Goal: Find specific page/section: Find specific page/section

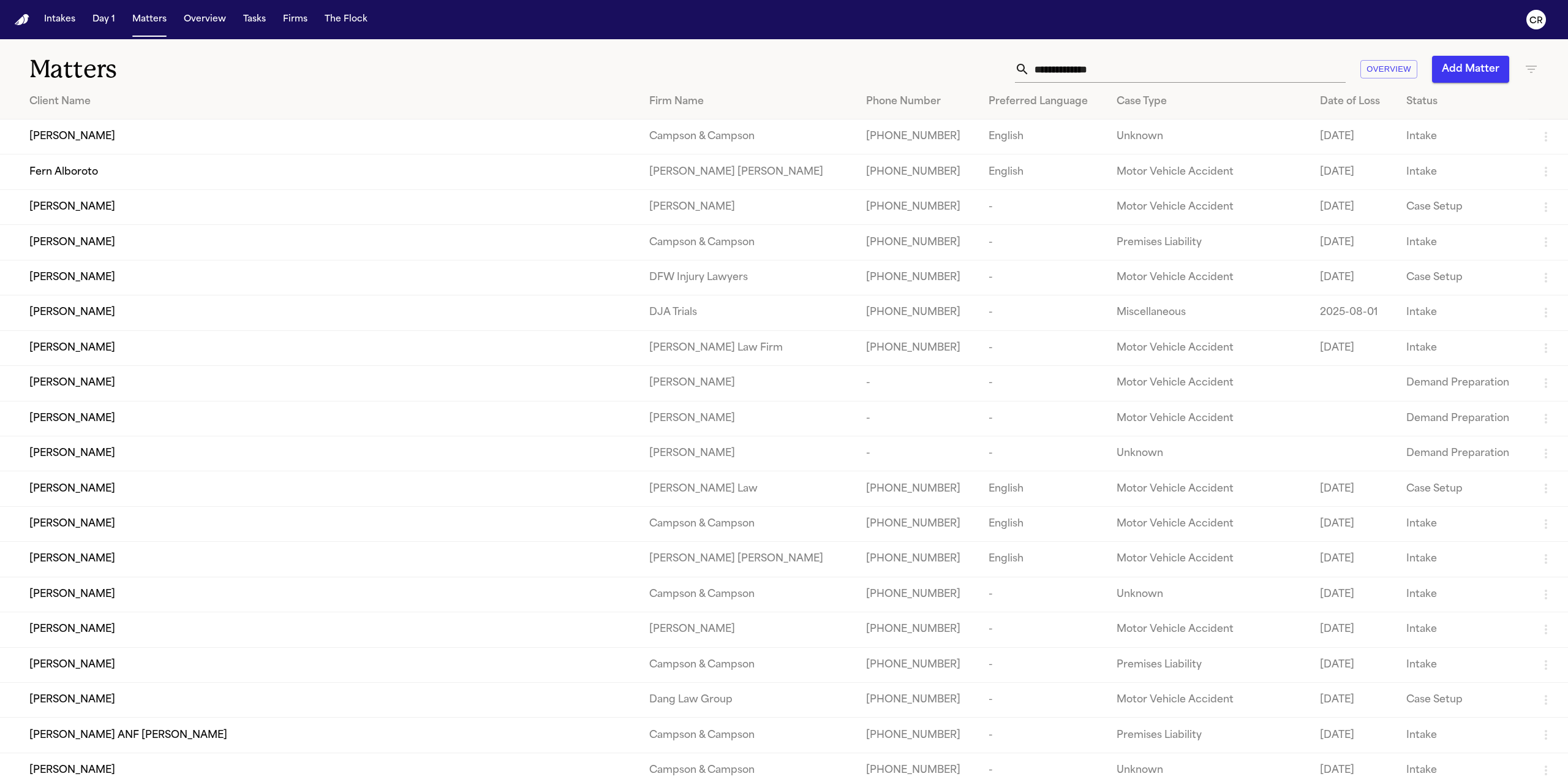
click at [1104, 64] on input "text" at bounding box center [1187, 69] width 316 height 27
paste input "**********"
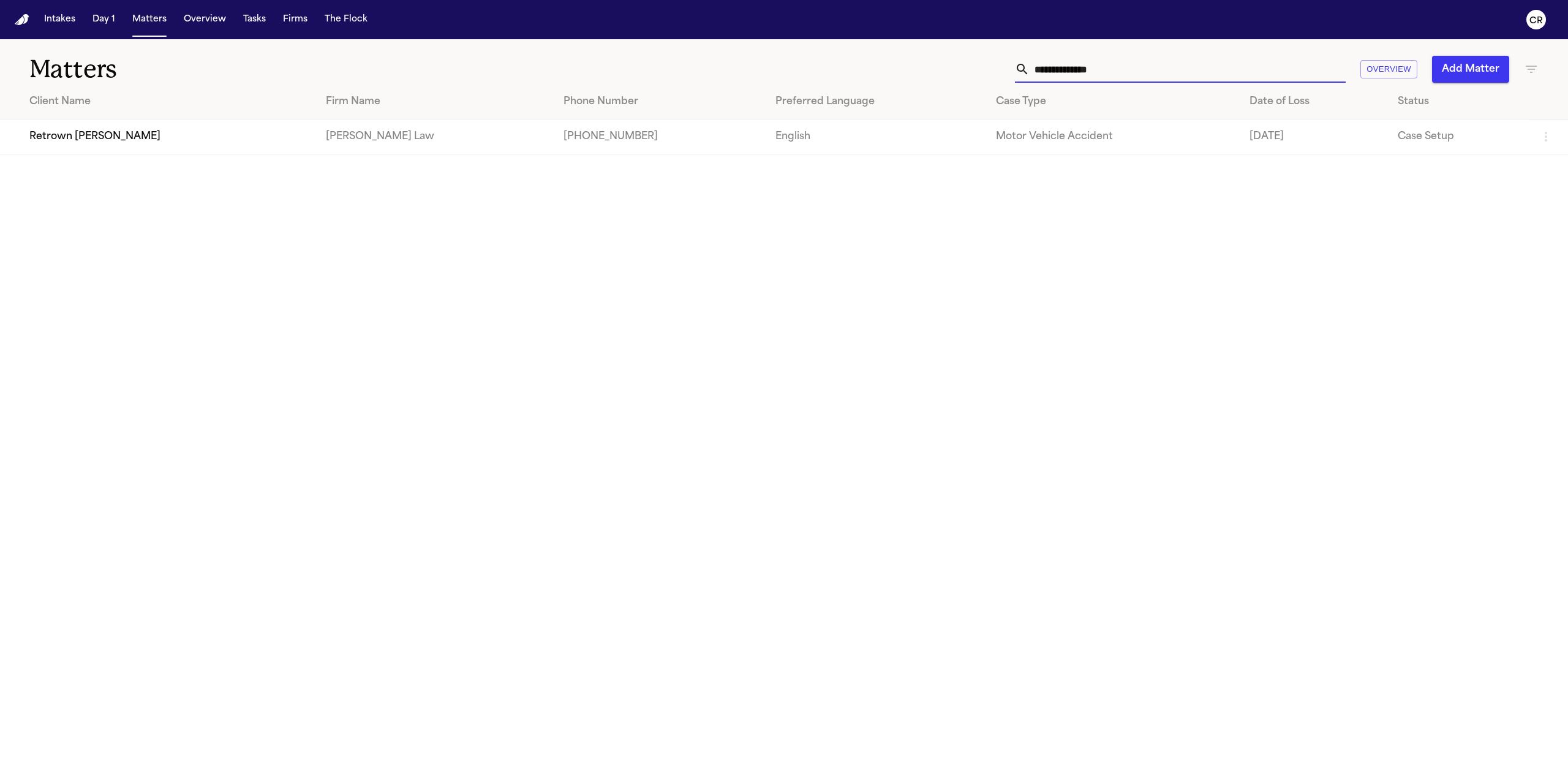
type input "**********"
click at [371, 136] on td "[PERSON_NAME] Law" at bounding box center [435, 137] width 238 height 35
click at [91, 139] on span "Retrown [PERSON_NAME]" at bounding box center [95, 136] width 131 height 15
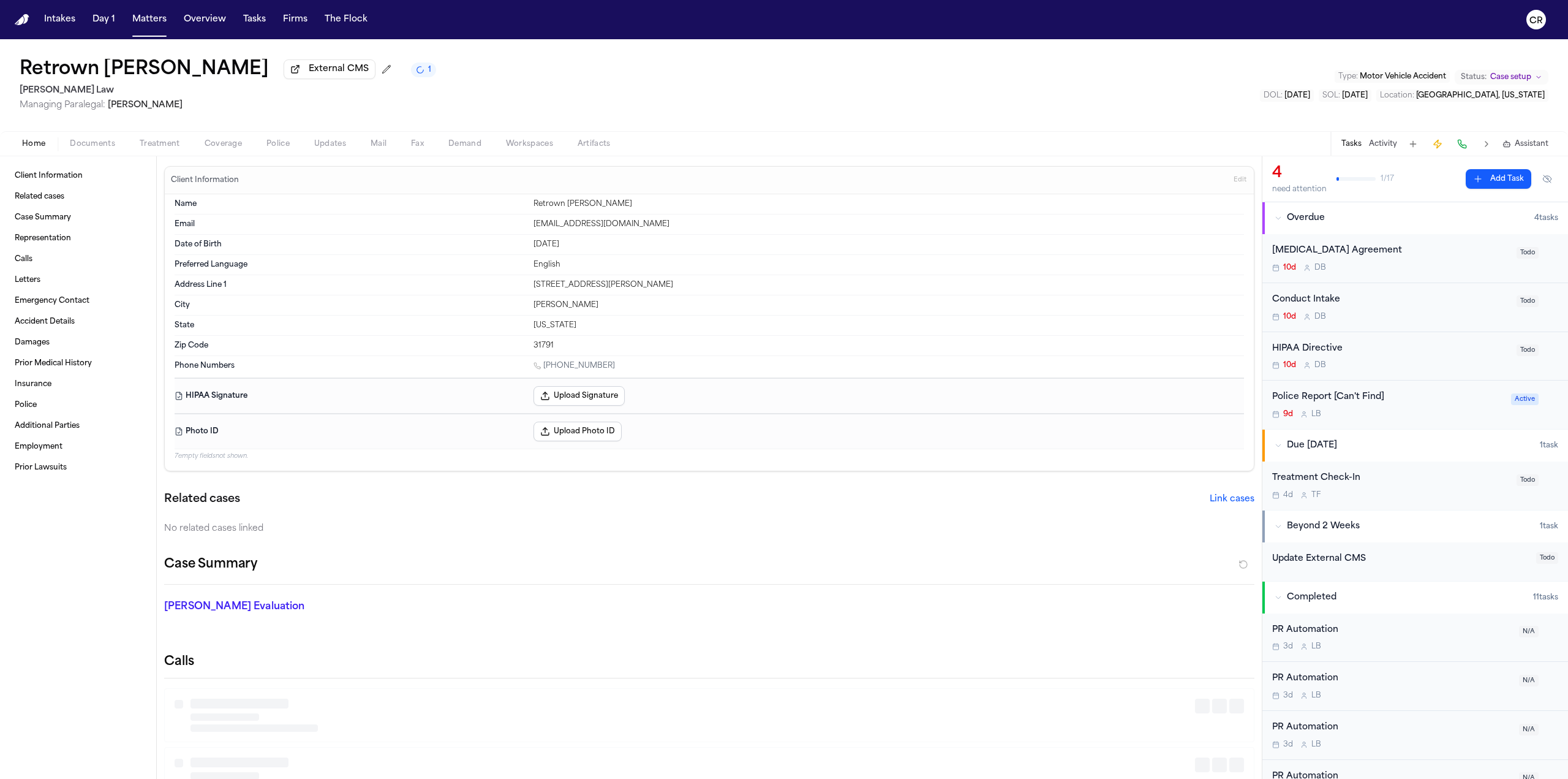
click at [98, 139] on span "Documents" at bounding box center [93, 144] width 45 height 10
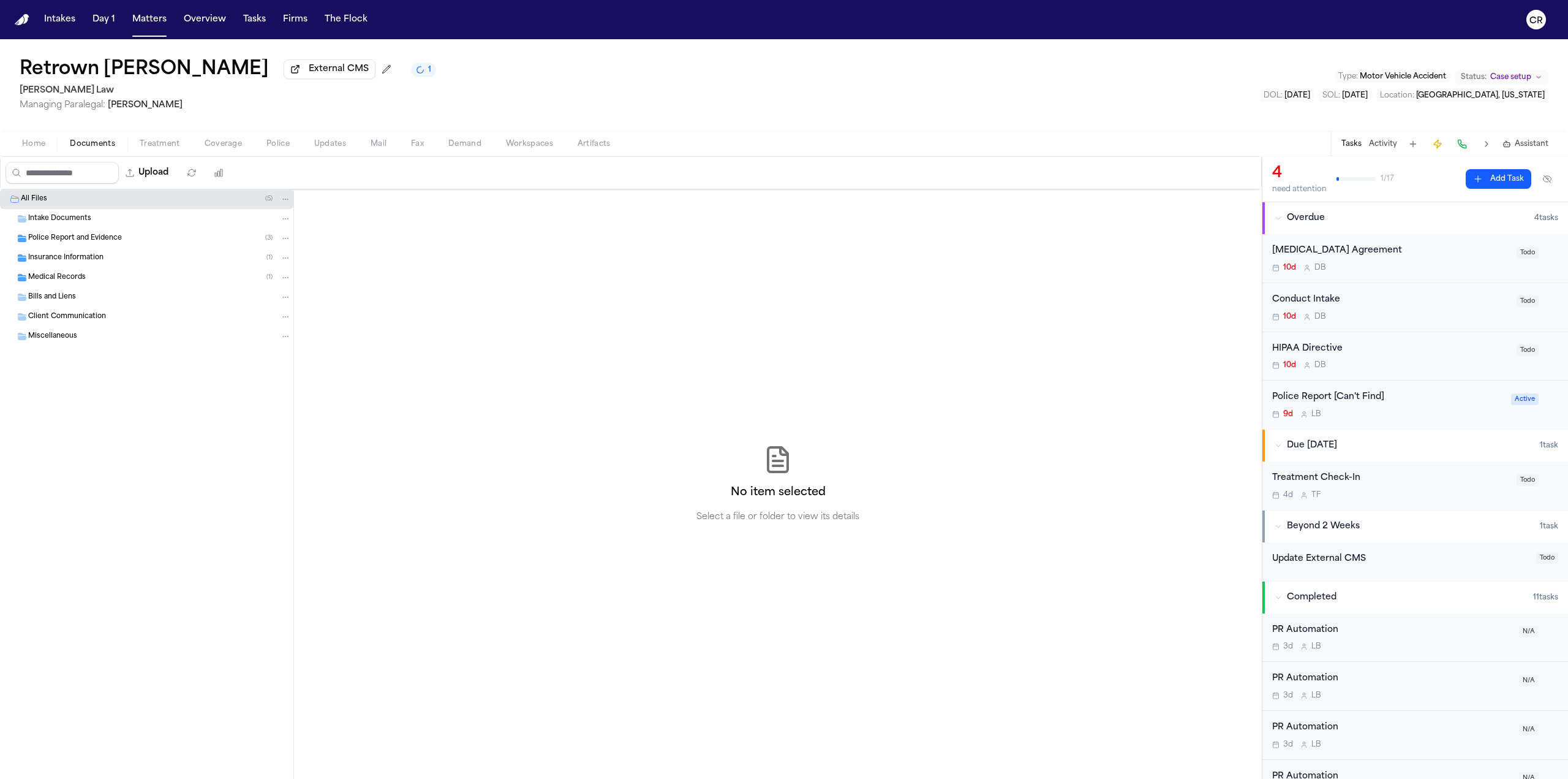
click at [118, 257] on div "Insurance Information ( 1 )" at bounding box center [159, 258] width 262 height 11
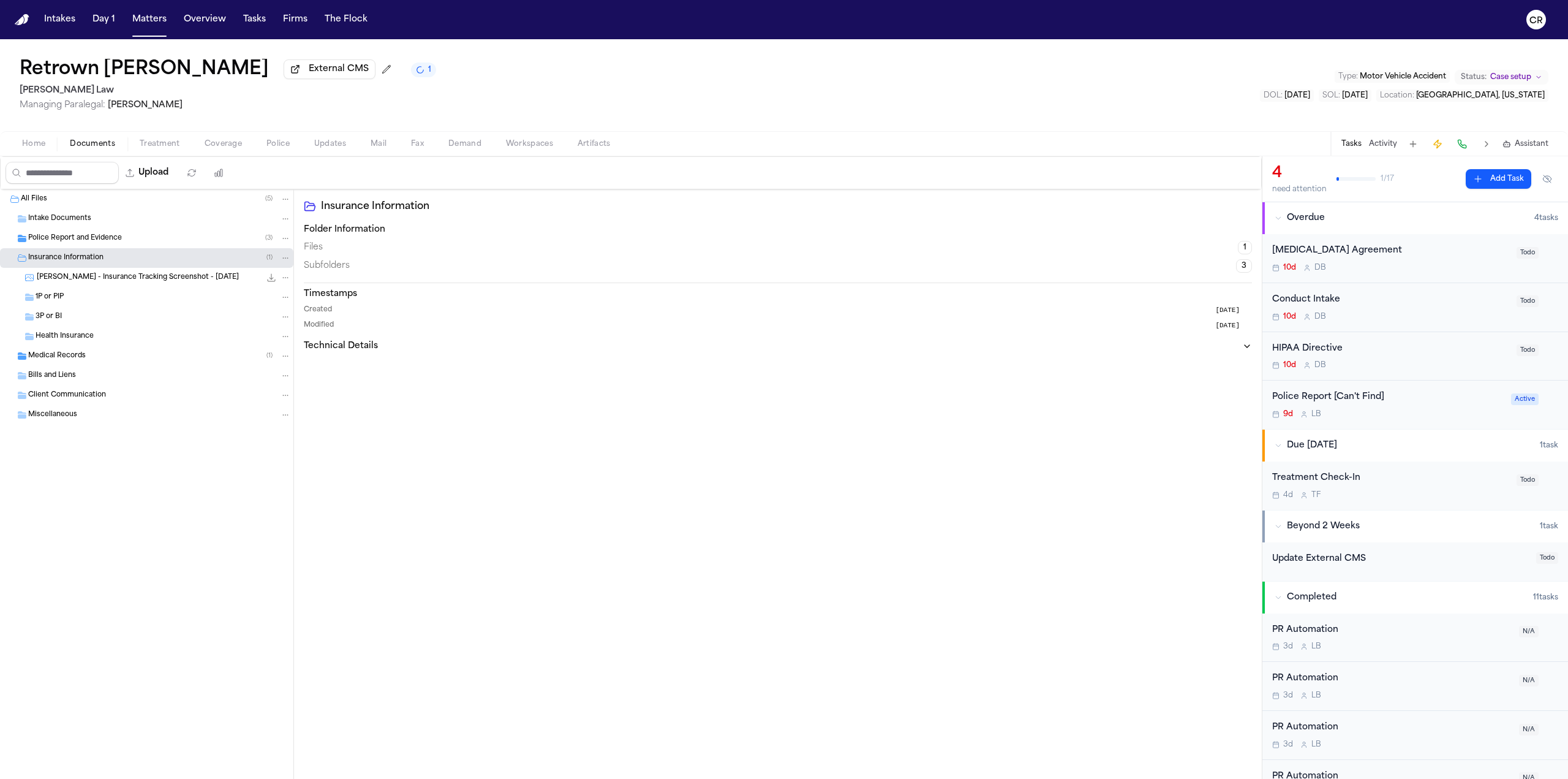
click at [174, 361] on div "Medical Records ( 1 )" at bounding box center [146, 356] width 294 height 20
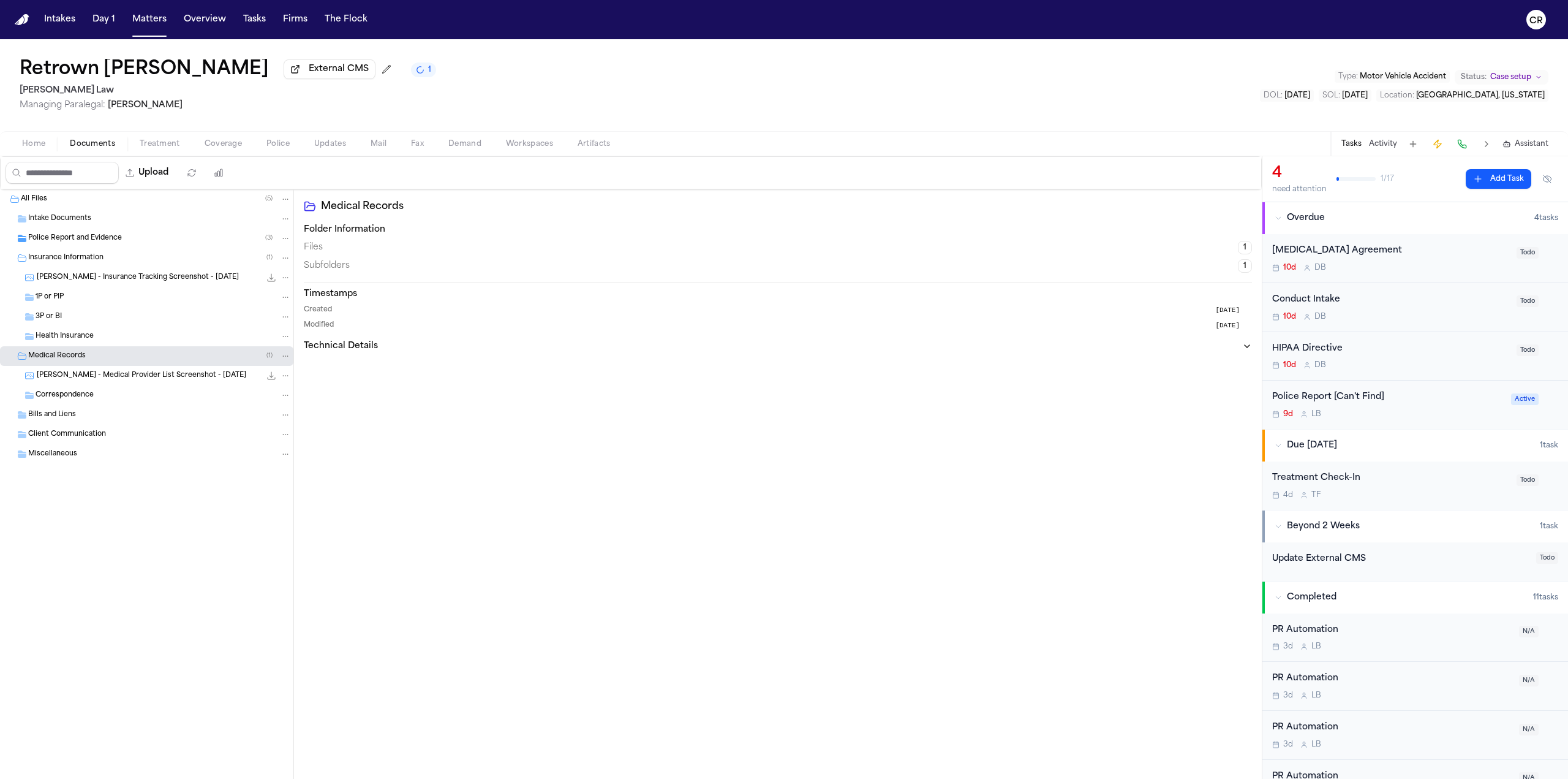
click at [174, 242] on div "Police Report and Evidence ( 3 )" at bounding box center [159, 238] width 262 height 11
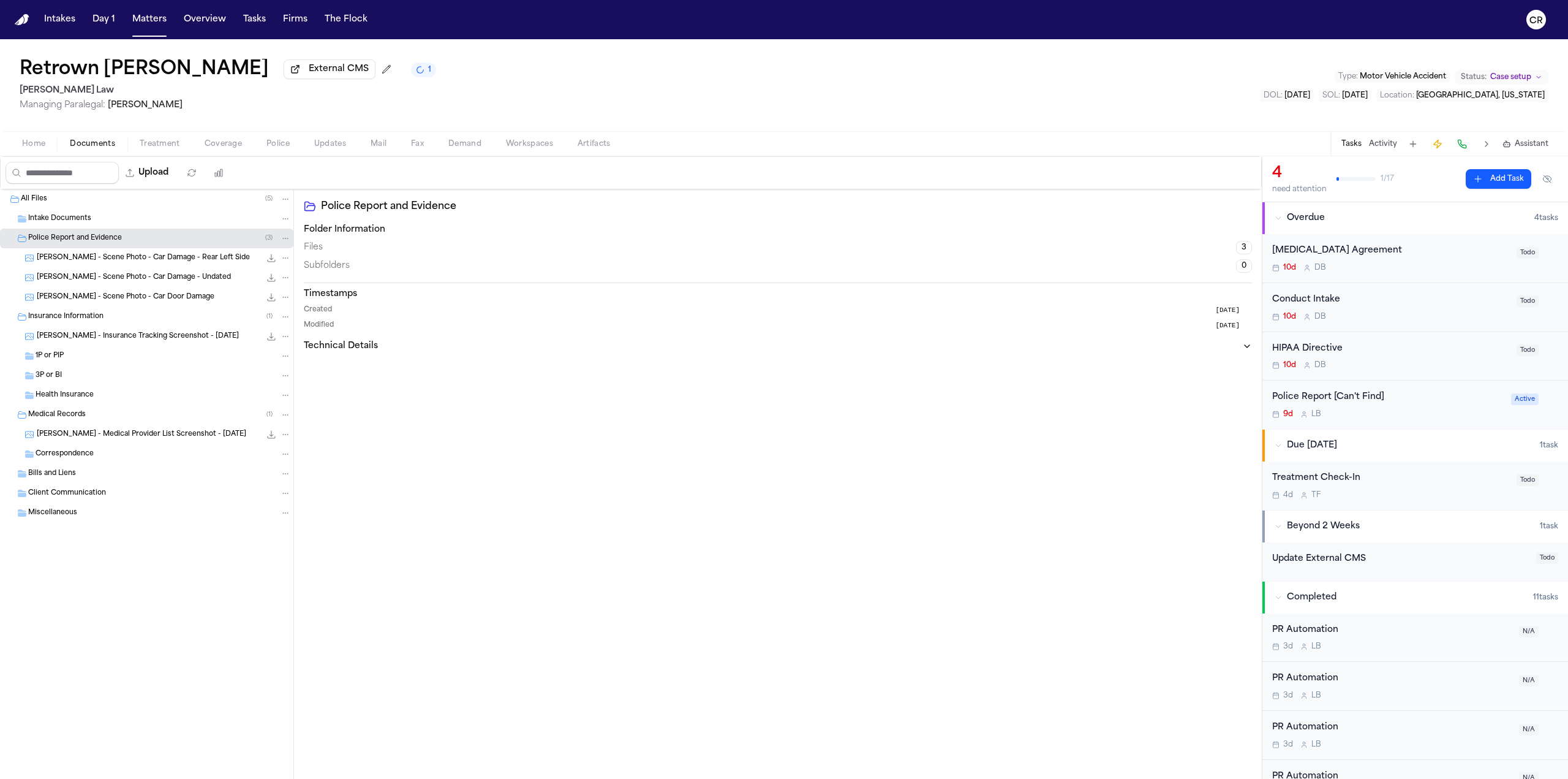
click at [146, 409] on div "Medical Records ( 1 )" at bounding box center [159, 414] width 262 height 11
click at [193, 197] on div "All Files ( 5 )" at bounding box center [155, 198] width 270 height 11
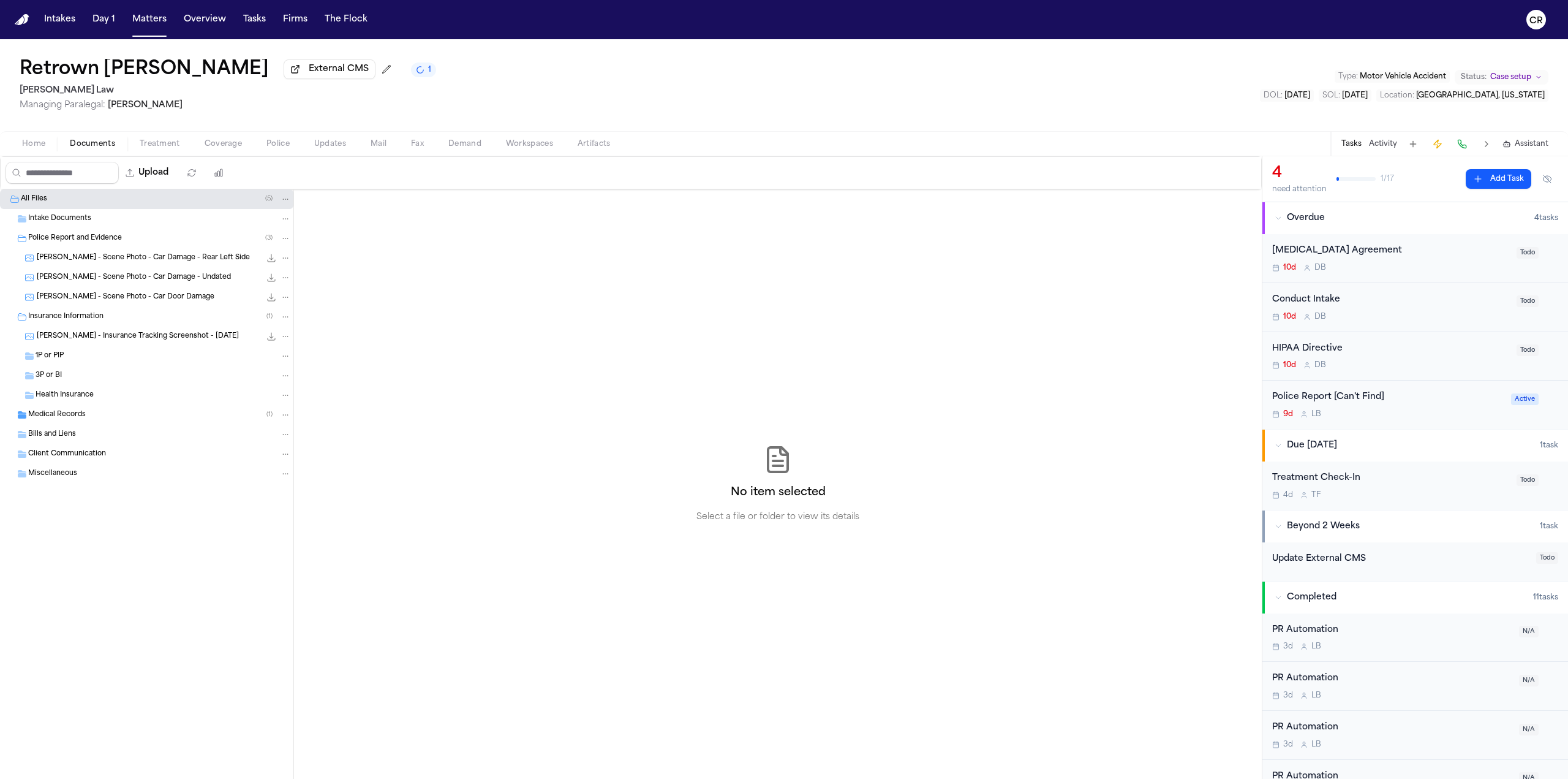
click at [178, 220] on div "Intake Documents" at bounding box center [159, 218] width 262 height 11
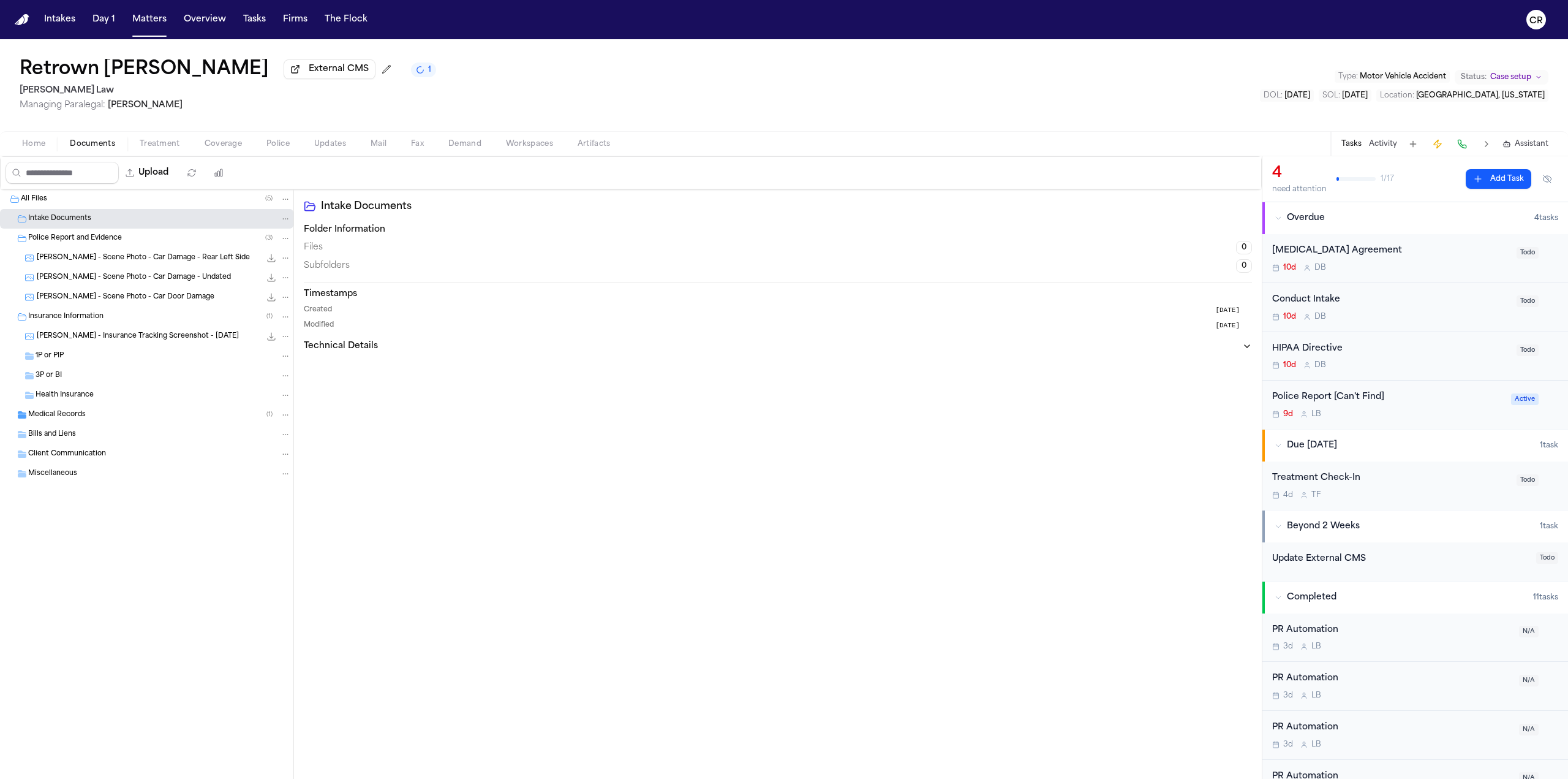
click at [169, 238] on div "Police Report and Evidence ( 3 )" at bounding box center [159, 238] width 262 height 11
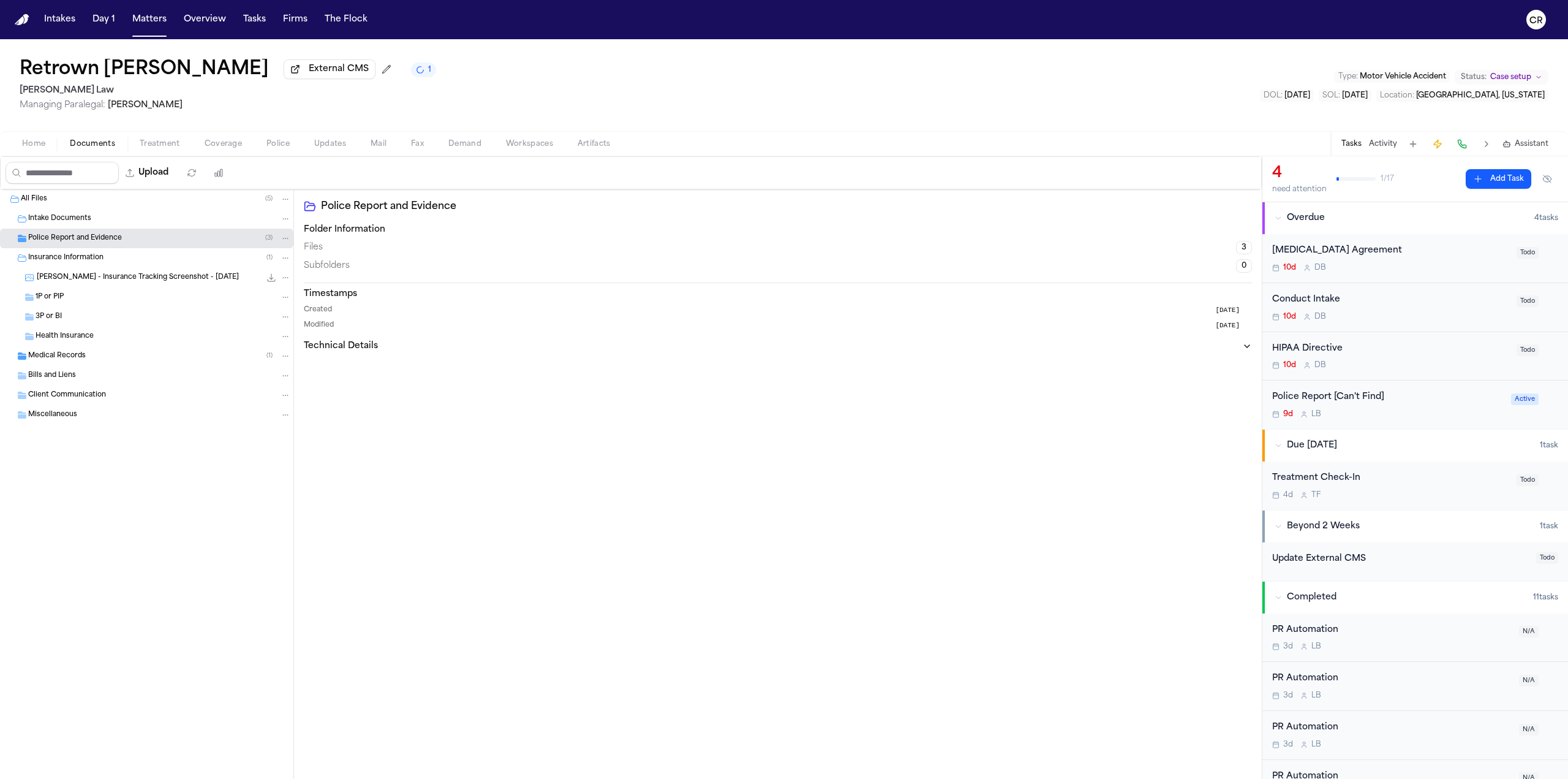
click at [169, 238] on div "Police Report and Evidence ( 3 )" at bounding box center [159, 238] width 262 height 11
click at [192, 412] on div "Medical Records ( 1 )" at bounding box center [159, 414] width 262 height 11
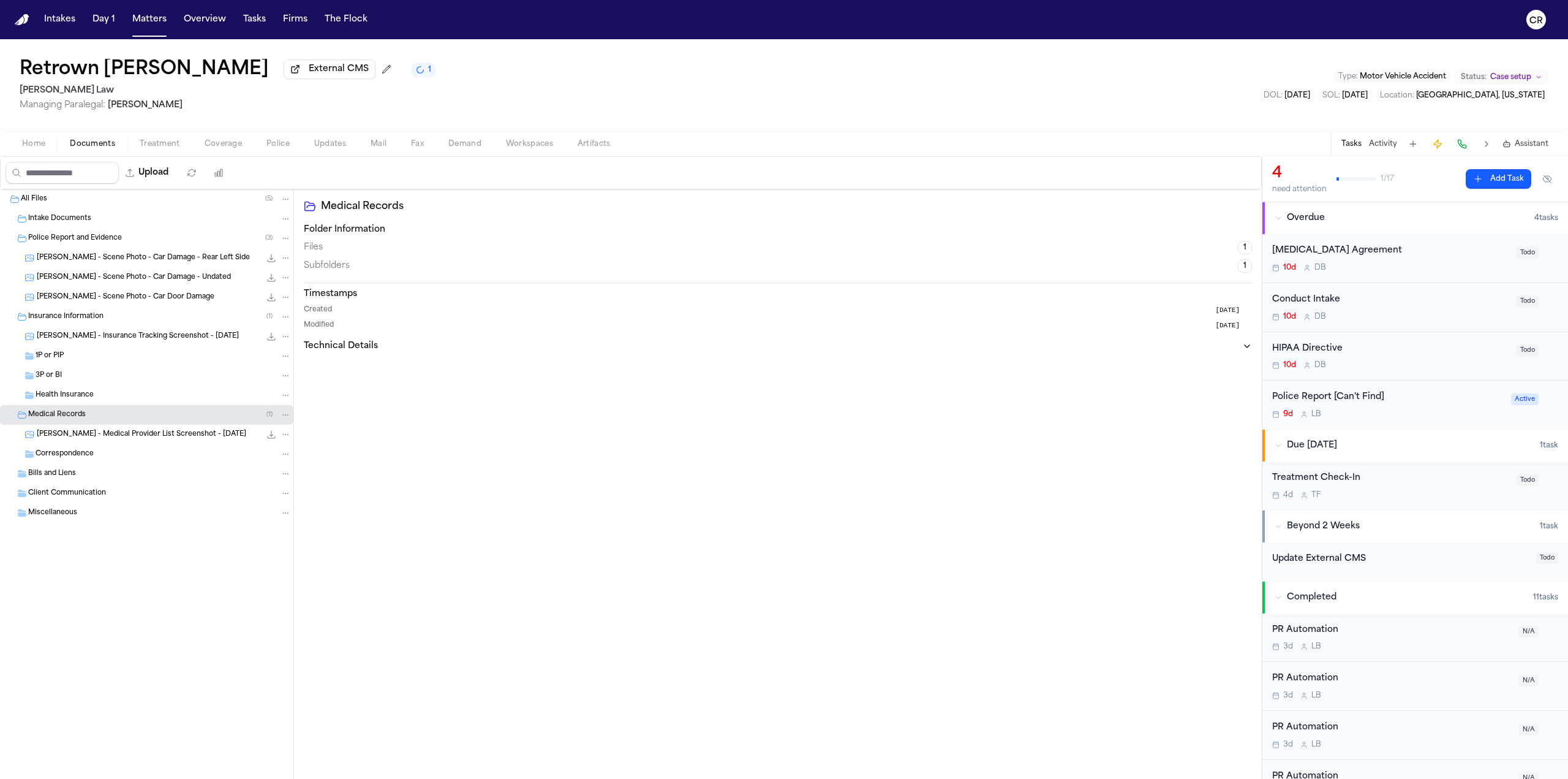
click at [942, 458] on div "Medical Records Folder Information Files 1 Subfolders 1 Timestamps Created [DAT…" at bounding box center [778, 484] width 968 height 590
click at [150, 23] on button "Matters" at bounding box center [149, 20] width 44 height 22
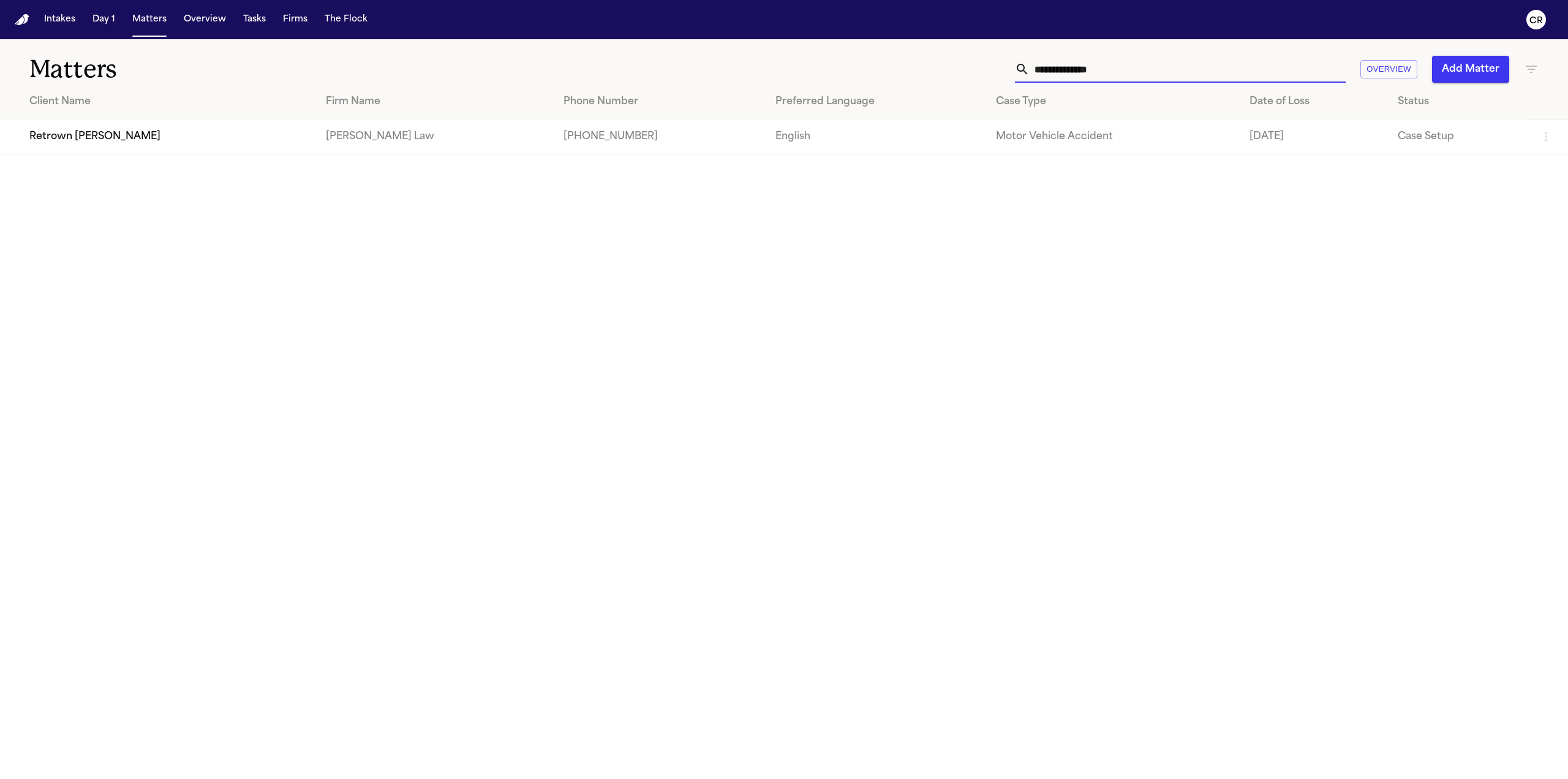
drag, startPoint x: 1126, startPoint y: 69, endPoint x: 816, endPoint y: 49, distance: 310.6
click at [817, 48] on div "**********" at bounding box center [784, 62] width 1568 height 45
